Goal: Information Seeking & Learning: Find contact information

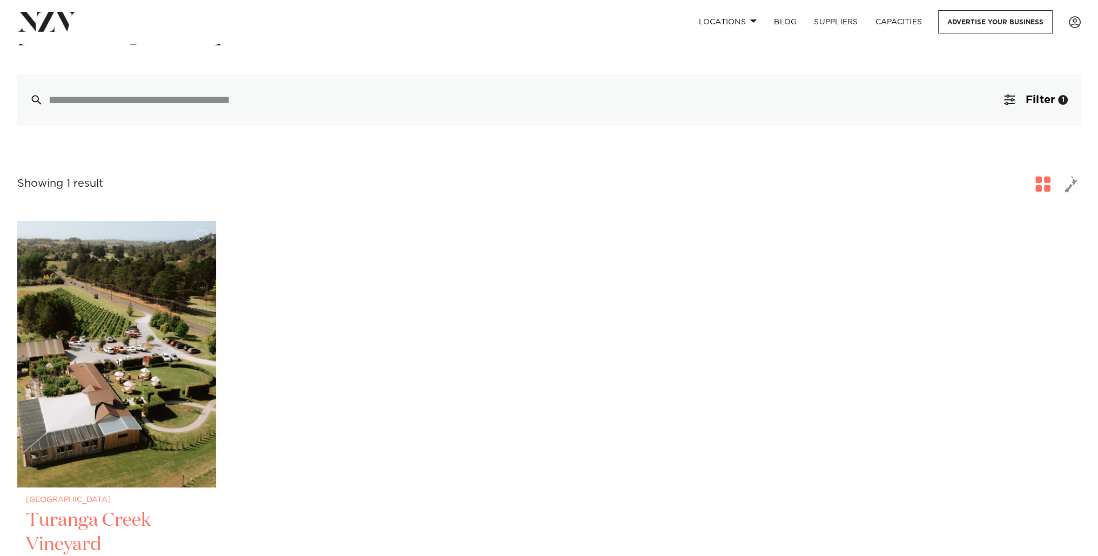
scroll to position [270, 0]
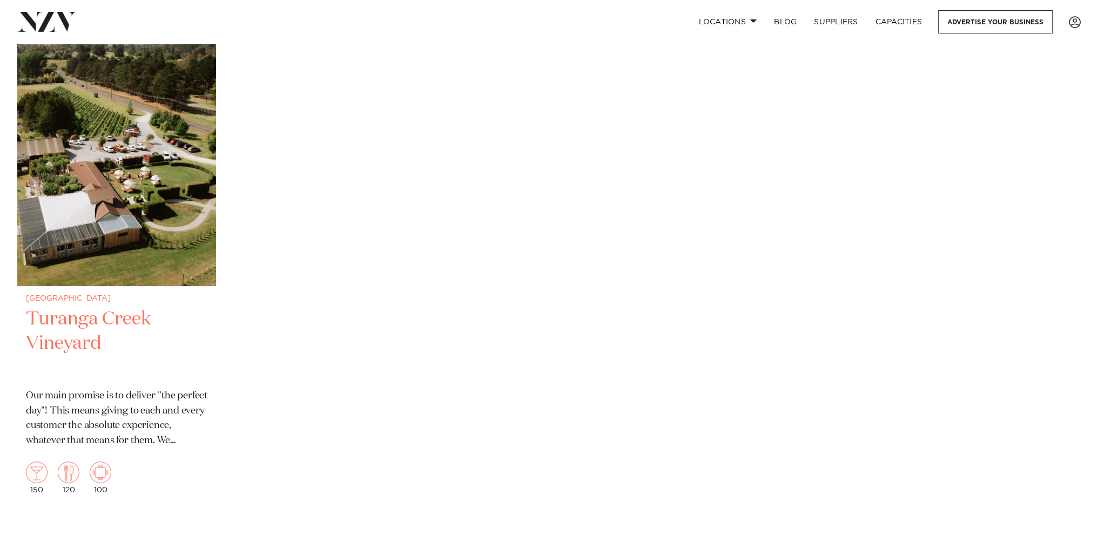
click at [203, 262] on img at bounding box center [116, 152] width 199 height 267
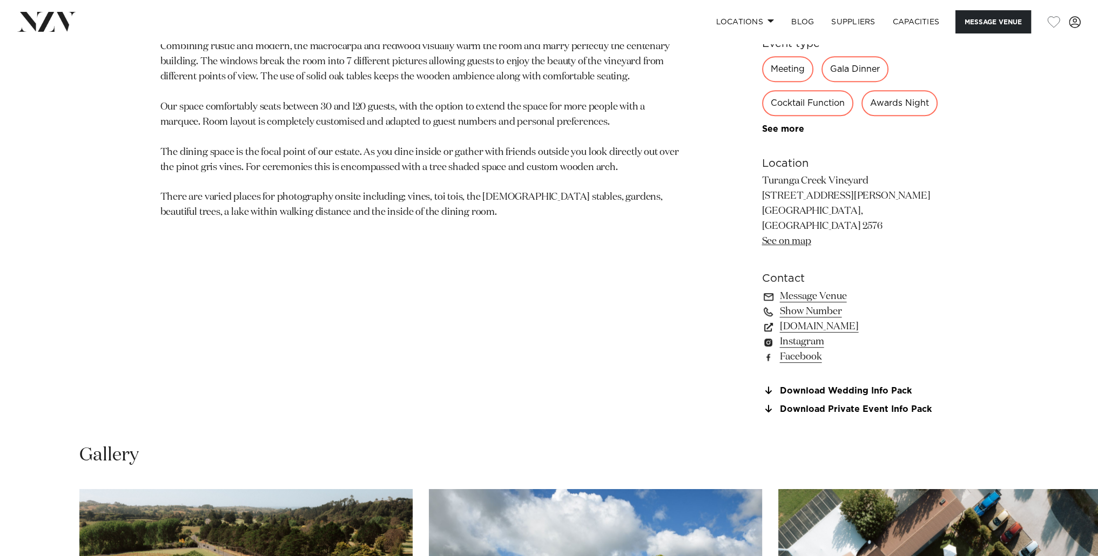
scroll to position [1026, 0]
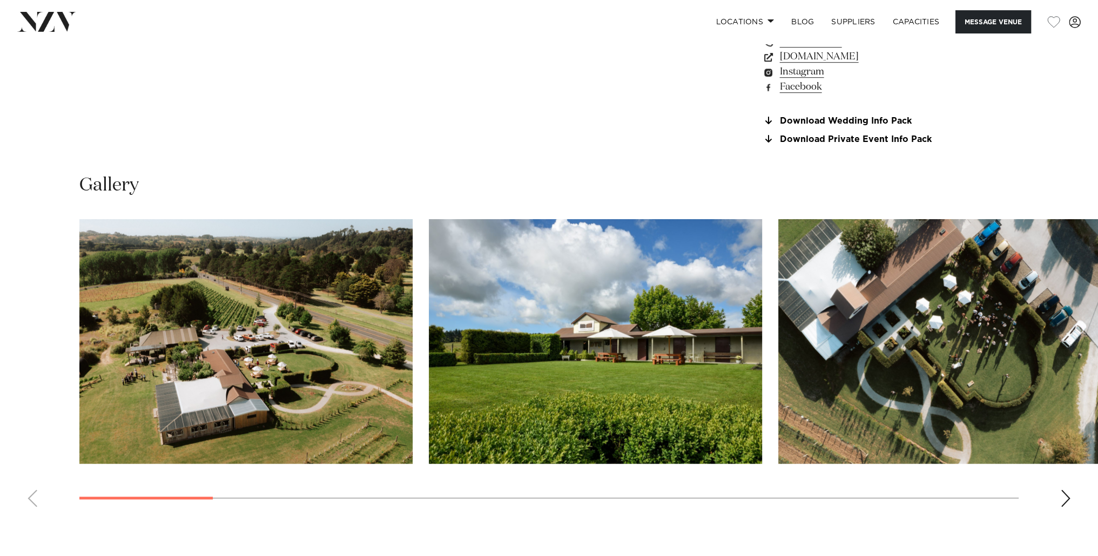
click at [1064, 490] on div "Next slide" at bounding box center [1065, 498] width 11 height 17
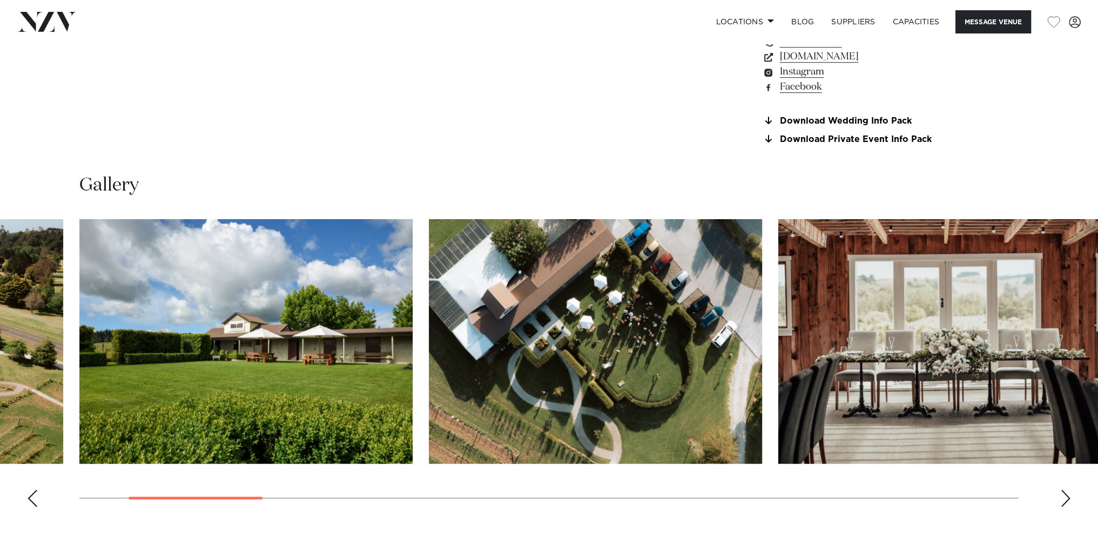
click at [1064, 490] on div "Next slide" at bounding box center [1065, 498] width 11 height 17
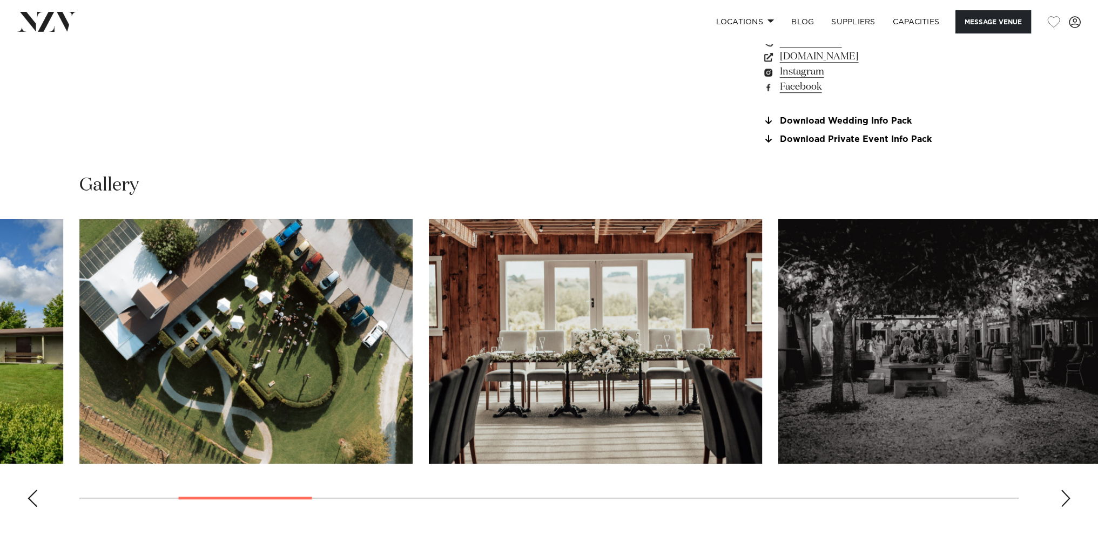
click at [1064, 490] on div "Next slide" at bounding box center [1065, 498] width 11 height 17
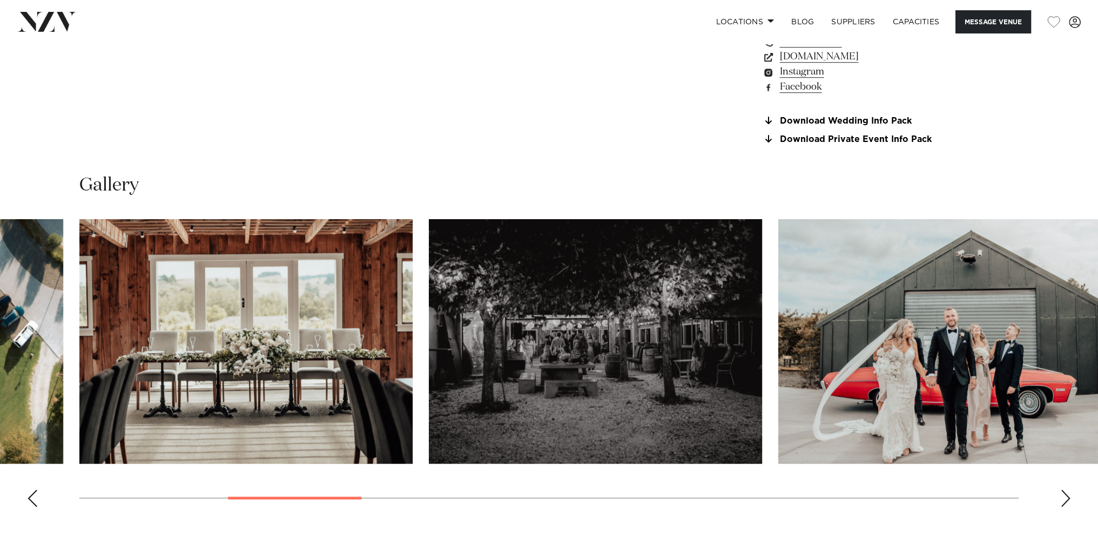
click at [1062, 490] on div "Next slide" at bounding box center [1065, 498] width 11 height 17
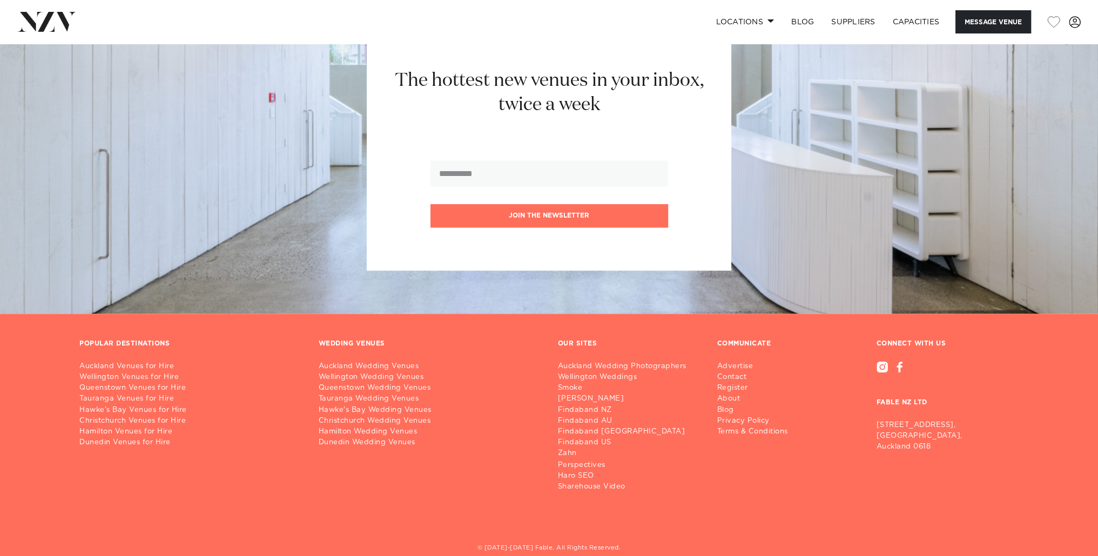
scroll to position [2284, 0]
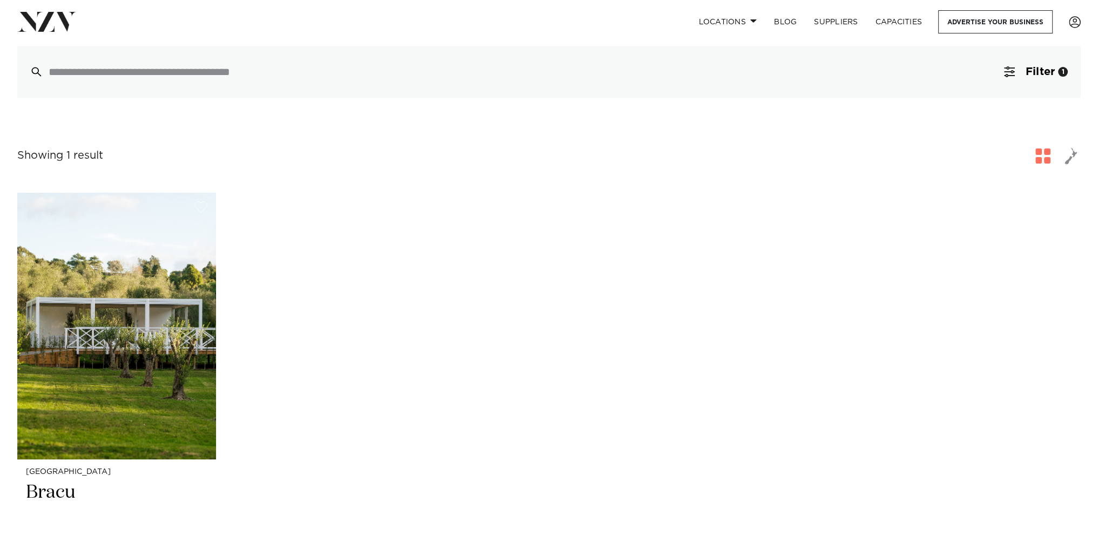
scroll to position [270, 0]
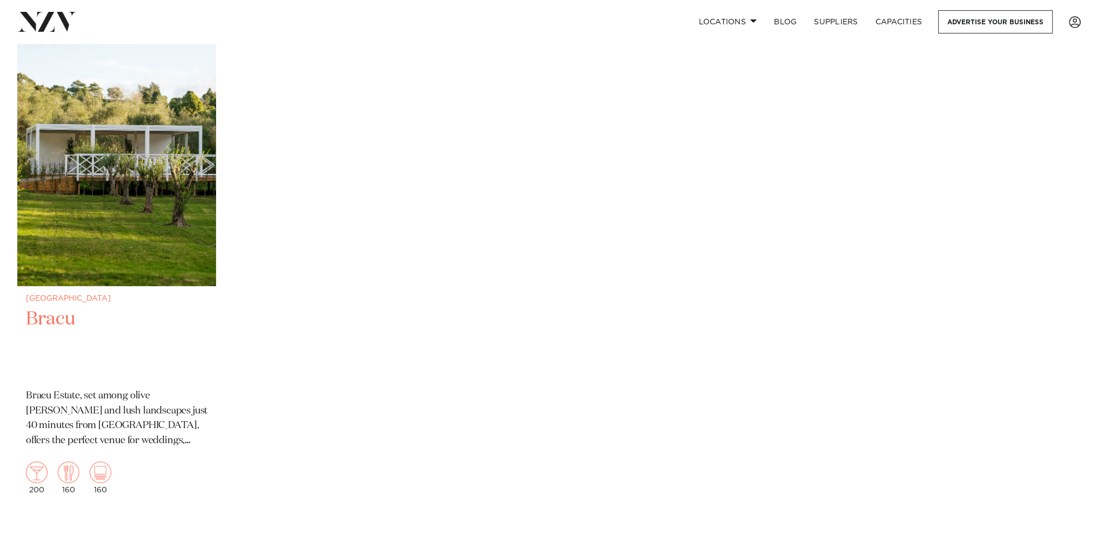
click at [187, 329] on h2 "Bracu" at bounding box center [117, 343] width 182 height 73
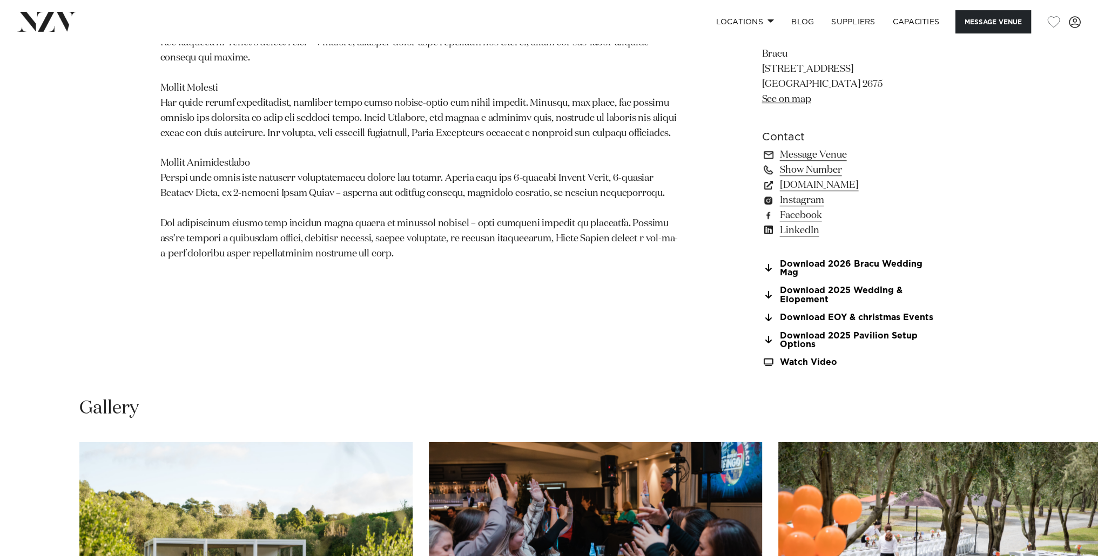
scroll to position [756, 0]
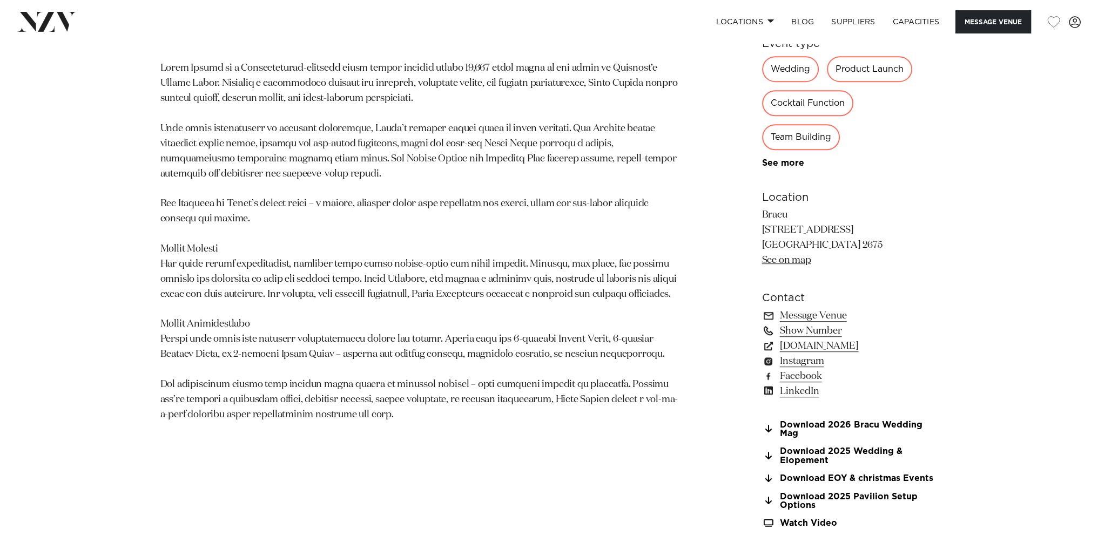
click at [812, 324] on link "Show Number" at bounding box center [850, 331] width 176 height 15
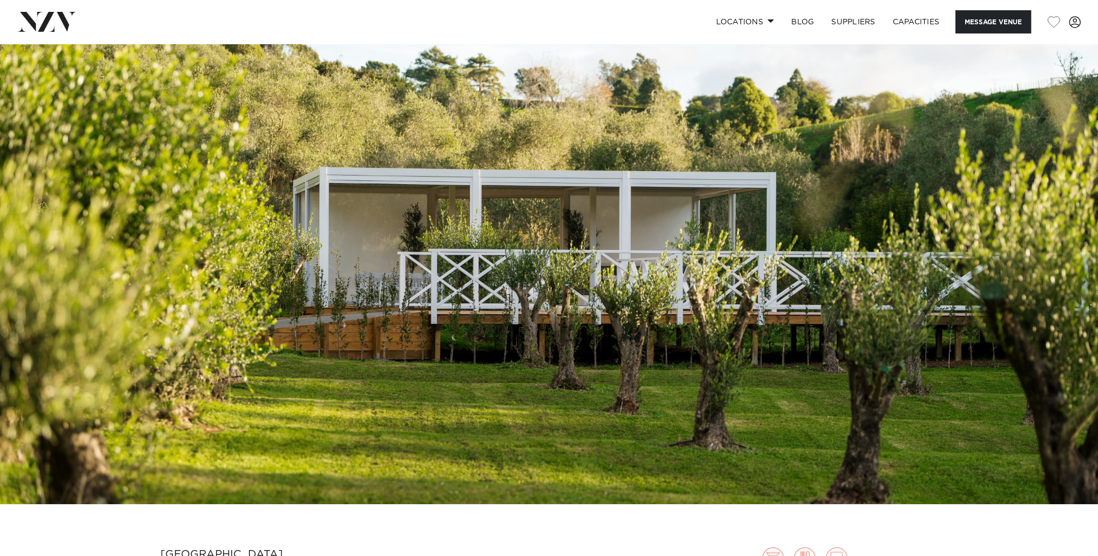
scroll to position [0, 0]
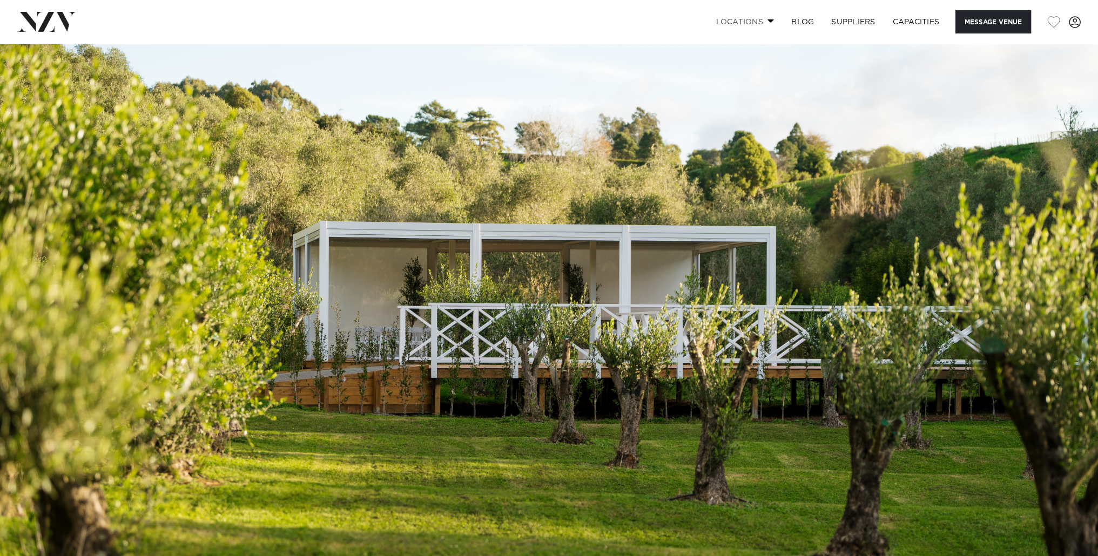
click at [768, 22] on span at bounding box center [771, 21] width 7 height 4
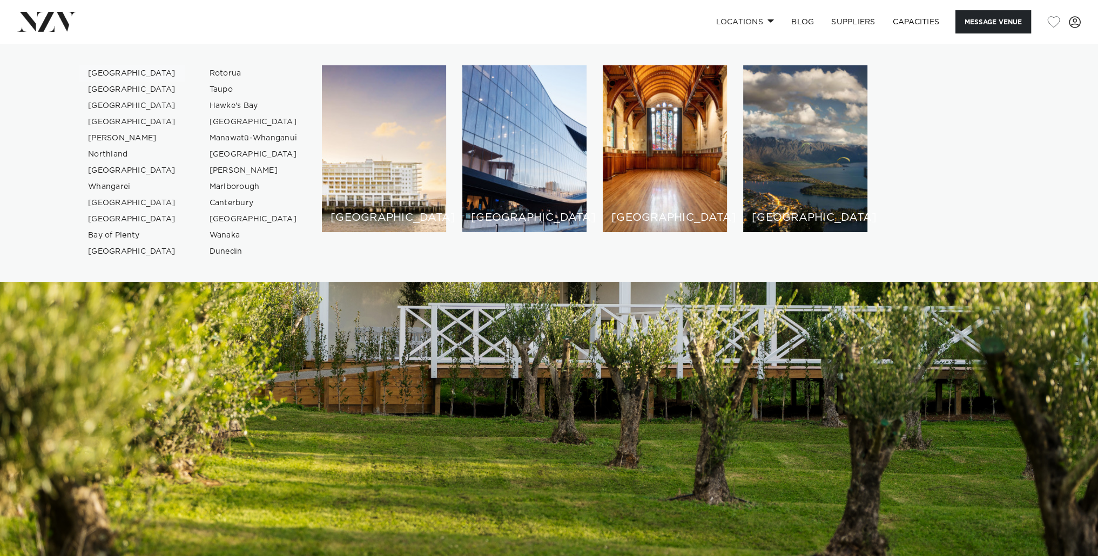
click at [120, 71] on link "[GEOGRAPHIC_DATA]" at bounding box center [131, 73] width 105 height 16
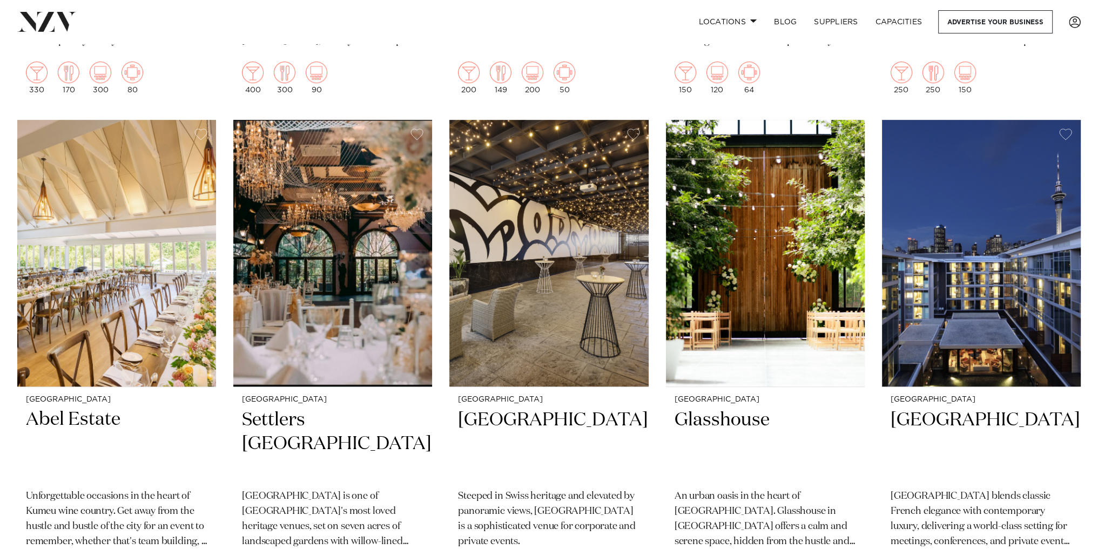
scroll to position [1242, 0]
